Goal: Information Seeking & Learning: Learn about a topic

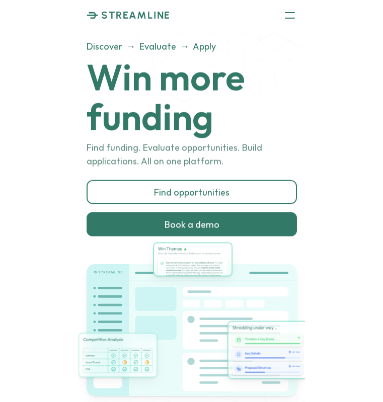
scroll to position [22, 0]
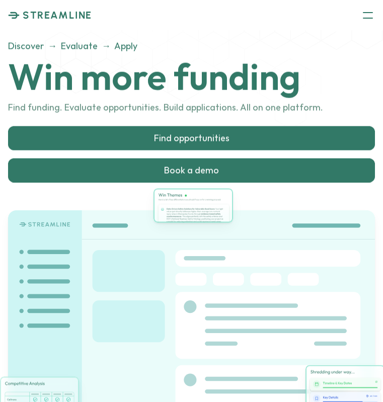
click at [197, 141] on p "Find opportunities" at bounding box center [191, 138] width 75 height 11
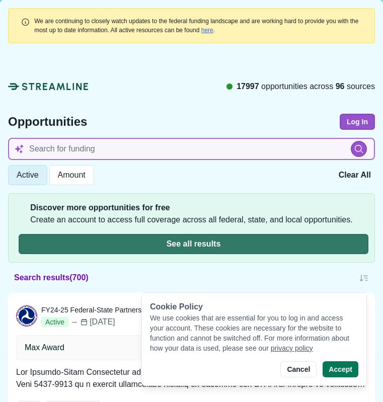
click at [61, 145] on input at bounding box center [191, 149] width 367 height 22
type input "climate"
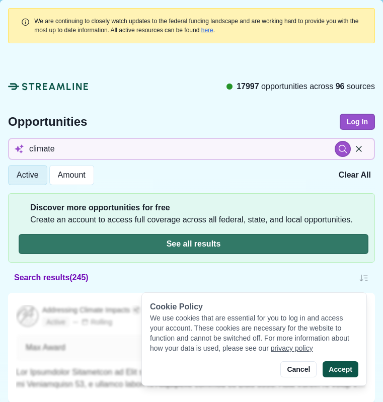
click at [343, 364] on button "Accept" at bounding box center [341, 369] width 36 height 16
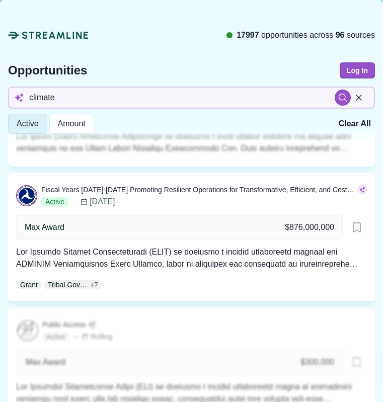
scroll to position [1221, 0]
